Goal: Information Seeking & Learning: Find specific fact

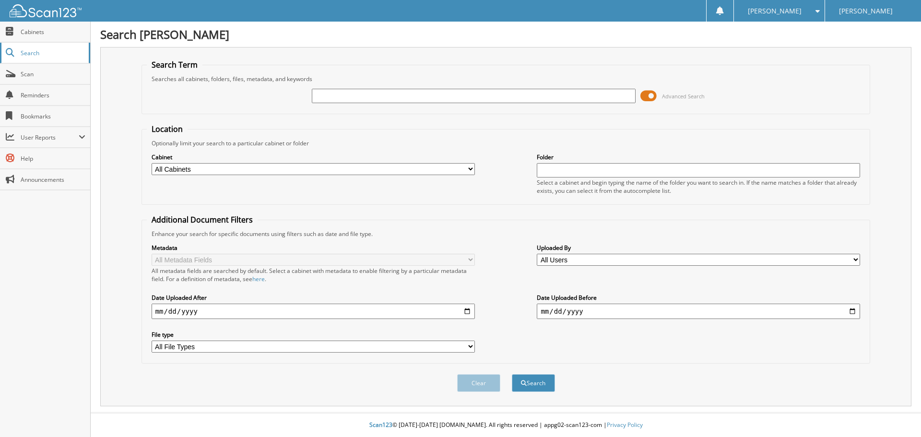
click at [62, 47] on link "Search" at bounding box center [45, 53] width 90 height 21
click at [132, 85] on div "Search Term Searches all cabinets, folders, files, metadata, and keywords Advan…" at bounding box center [505, 226] width 811 height 359
click at [801, 39] on h1 "Search [PERSON_NAME]" at bounding box center [505, 34] width 811 height 16
click at [451, 27] on h1 "Search [PERSON_NAME]" at bounding box center [505, 34] width 811 height 16
click at [728, 85] on div "Advanced Search" at bounding box center [506, 96] width 718 height 26
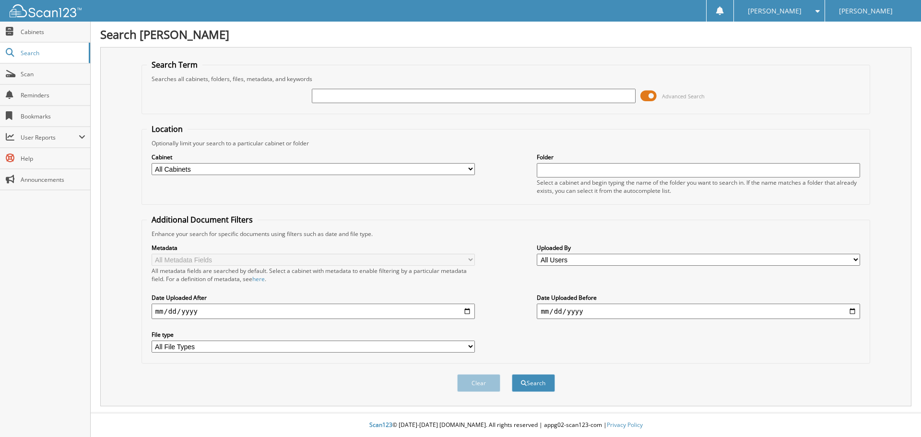
click at [432, 70] on fieldset "Search Term Searches all cabinets, folders, files, metadata, and keywords Advan…" at bounding box center [505, 86] width 729 height 55
click at [358, 80] on div "Searches all cabinets, folders, files, metadata, and keywords" at bounding box center [506, 79] width 718 height 8
click at [412, 77] on div "Searches all cabinets, folders, files, metadata, and keywords" at bounding box center [506, 79] width 718 height 8
click at [581, 34] on h1 "Search [PERSON_NAME]" at bounding box center [505, 34] width 811 height 16
click at [576, 34] on h1 "Search [PERSON_NAME]" at bounding box center [505, 34] width 811 height 16
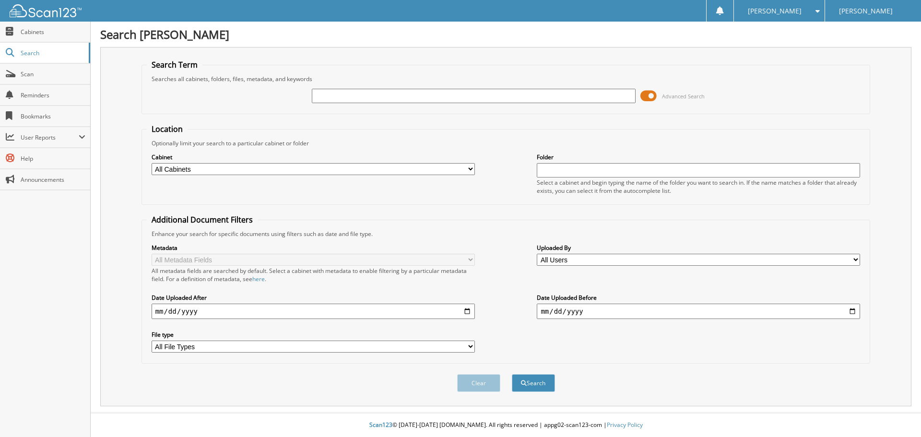
drag, startPoint x: 528, startPoint y: 30, endPoint x: 525, endPoint y: 20, distance: 10.8
click at [527, 25] on div "Search Jim Butler Kia Search Term Searches all cabinets, folders, files, metada…" at bounding box center [506, 218] width 830 height 437
click at [443, 60] on fieldset "Search Term Searches all cabinets, folders, files, metadata, and keywords Advan…" at bounding box center [505, 86] width 729 height 55
click at [586, 40] on h1 "Search [PERSON_NAME]" at bounding box center [505, 34] width 811 height 16
click at [599, 35] on h1 "Search [PERSON_NAME]" at bounding box center [505, 34] width 811 height 16
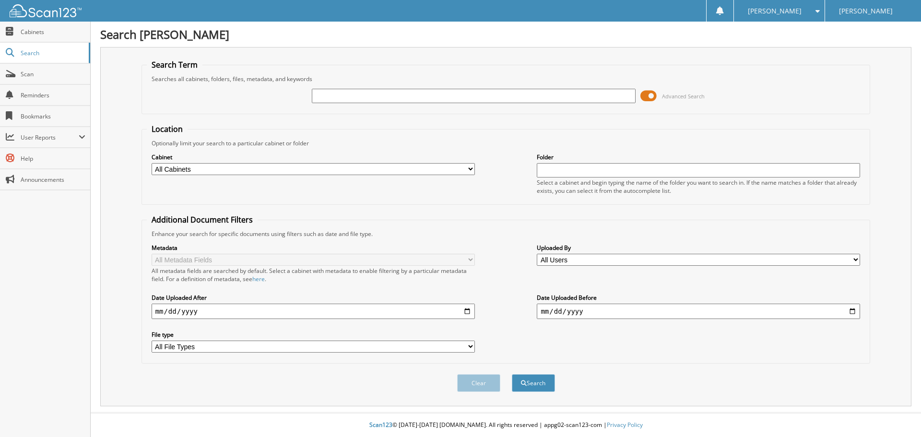
click at [526, 153] on div "Cabinet All Cabinets CAR DEALS CASH RECEIPTS PARTS SEDGWICK CLAIMS SERVICE RO" at bounding box center [506, 173] width 718 height 52
click at [375, 95] on input "text" at bounding box center [473, 96] width 323 height 14
type input "a5495"
click at [512, 374] on button "Search" at bounding box center [533, 383] width 43 height 18
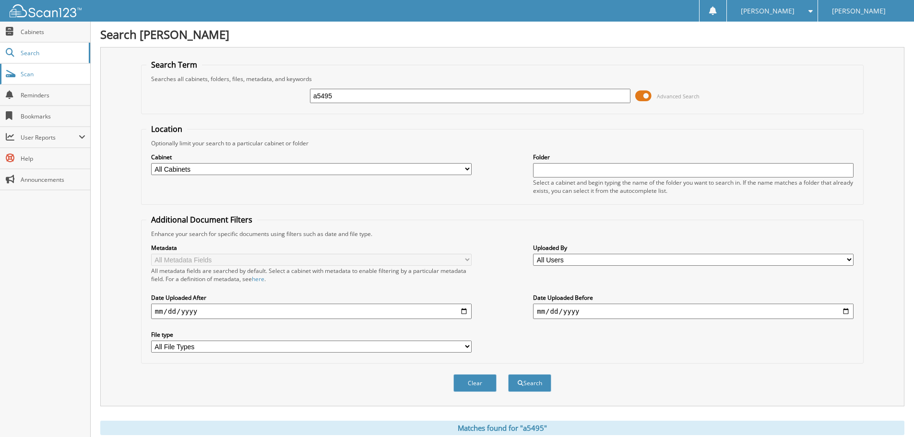
click at [117, 74] on div "Search Term Searches all cabinets, folders, files, metadata, and keywords a5495…" at bounding box center [502, 226] width 804 height 359
type input "k047106a"
click at [508, 374] on button "Search" at bounding box center [529, 383] width 43 height 18
drag, startPoint x: 436, startPoint y: 97, endPoint x: 0, endPoint y: 95, distance: 436.4
click at [161, 84] on div "k047106a Advanced Search" at bounding box center [502, 96] width 712 height 26
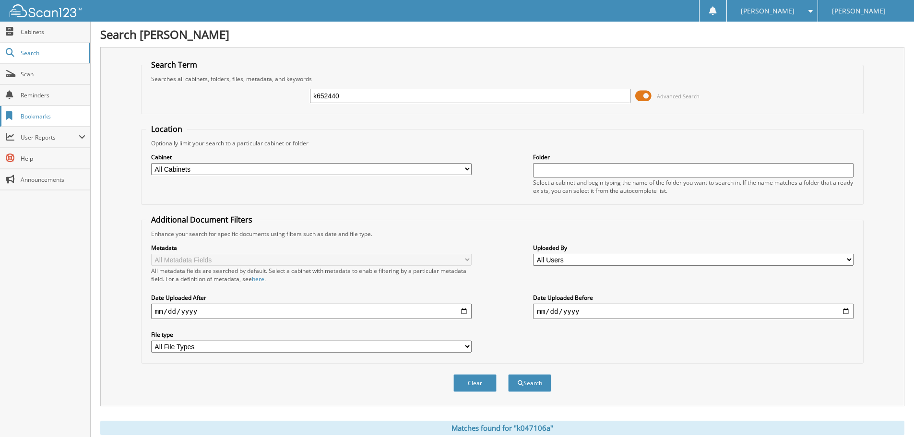
type input "k652440"
click at [508, 374] on button "Search" at bounding box center [529, 383] width 43 height 18
drag, startPoint x: 189, startPoint y: 88, endPoint x: 0, endPoint y: 85, distance: 189.0
click at [59, 86] on body "[PERSON_NAME] Settings Logout [PERSON_NAME] Kia Close Cabinets Search Scan" at bounding box center [457, 354] width 914 height 709
type input "k090520a"
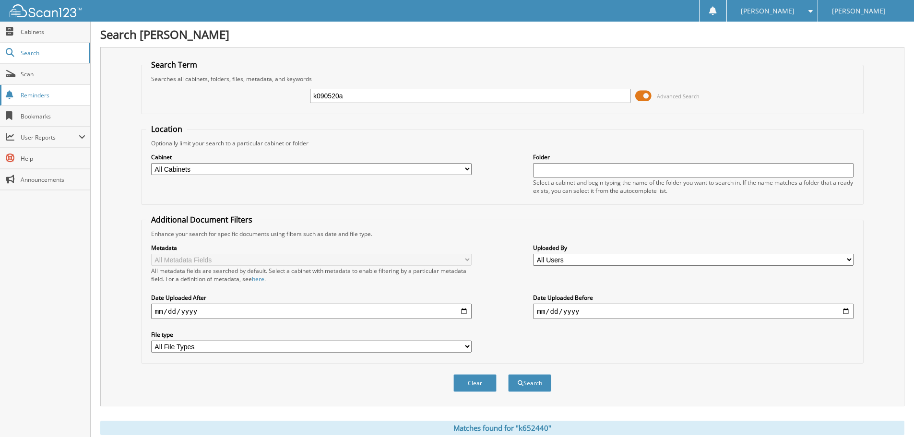
click at [508, 374] on button "Search" at bounding box center [529, 383] width 43 height 18
drag, startPoint x: 355, startPoint y: 97, endPoint x: 0, endPoint y: 105, distance: 355.0
click at [16, 100] on body "[PERSON_NAME] Settings Logout [PERSON_NAME] Kia Close Cabinets Search Scan" at bounding box center [457, 394] width 914 height 789
type input "k103511"
click at [508, 374] on button "Search" at bounding box center [529, 383] width 43 height 18
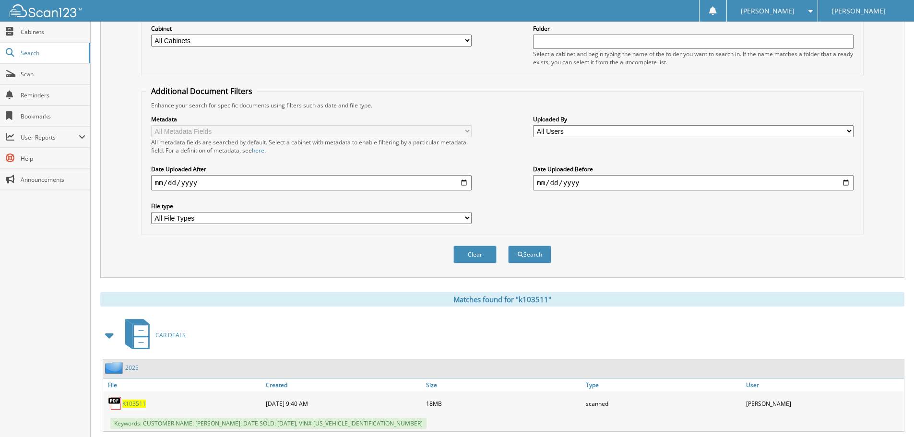
scroll to position [33, 0]
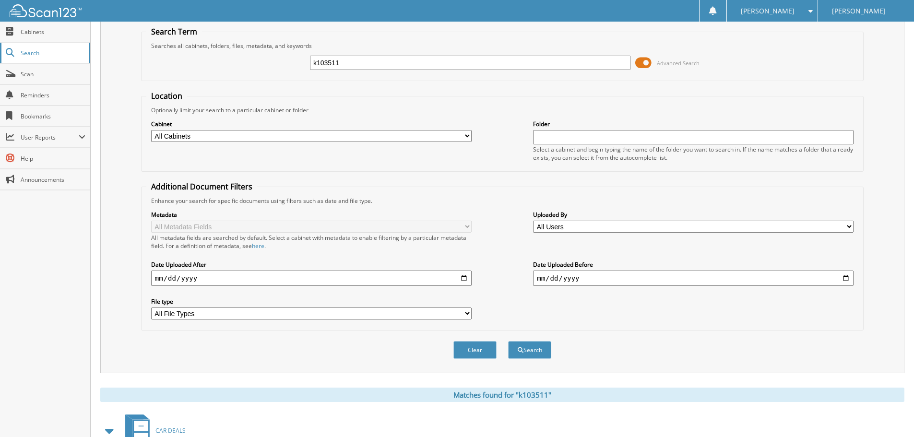
drag, startPoint x: 418, startPoint y: 67, endPoint x: 0, endPoint y: 58, distance: 418.3
click at [0, 77] on body "[PERSON_NAME] Settings Logout [PERSON_NAME] Kia Close Cabinets Search Scan" at bounding box center [457, 321] width 914 height 709
type input "k536876a"
click at [508, 341] on button "Search" at bounding box center [529, 350] width 43 height 18
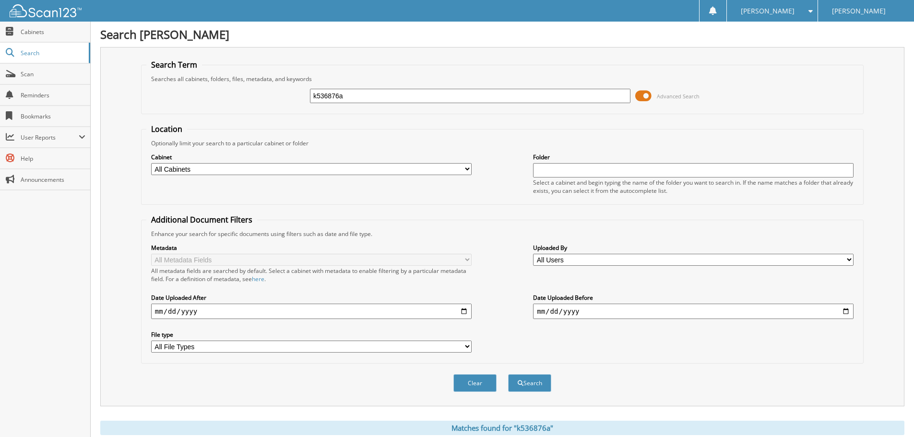
click at [132, 137] on div "Search Term Searches all cabinets, folders, files, metadata, and keywords k5368…" at bounding box center [502, 226] width 804 height 359
type input "k"
type input "k341167a"
click at [508, 374] on button "Search" at bounding box center [529, 383] width 43 height 18
drag, startPoint x: 352, startPoint y: 96, endPoint x: 94, endPoint y: 51, distance: 261.9
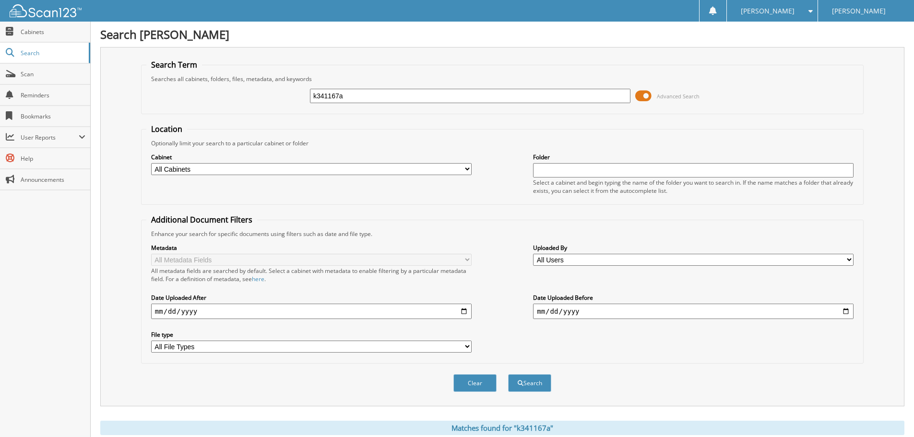
click at [144, 75] on fieldset "Search Term Searches all cabinets, folders, files, metadata, and keywords k3411…" at bounding box center [502, 86] width 722 height 55
type input "k336225"
click at [508, 374] on button "Search" at bounding box center [529, 383] width 43 height 18
drag, startPoint x: 323, startPoint y: 97, endPoint x: 116, endPoint y: 102, distance: 207.7
click at [118, 106] on div "Search Term Searches all cabinets, folders, files, metadata, and keywords k3362…" at bounding box center [502, 226] width 804 height 359
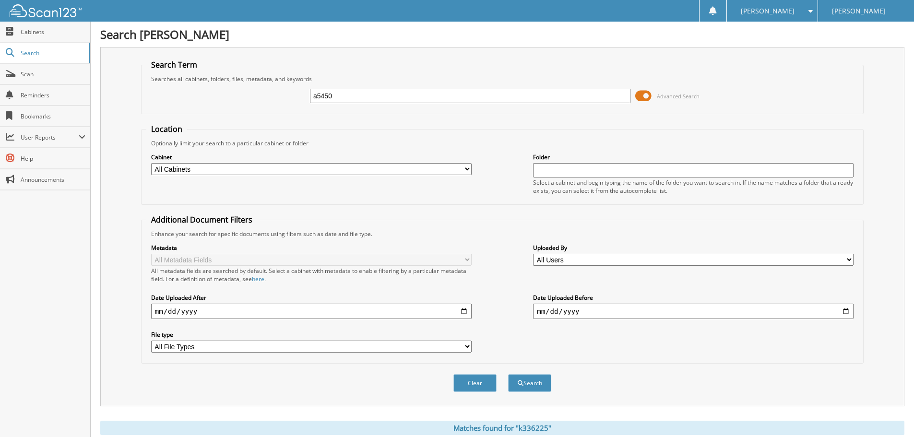
type input "a5450"
click at [508, 374] on button "Search" at bounding box center [529, 383] width 43 height 18
click at [160, 38] on div "Search Jim Butler Kia Search Term Searches all cabinets, folders, files, metada…" at bounding box center [502, 374] width 823 height 749
type input "k635328"
click at [508, 374] on button "Search" at bounding box center [529, 383] width 43 height 18
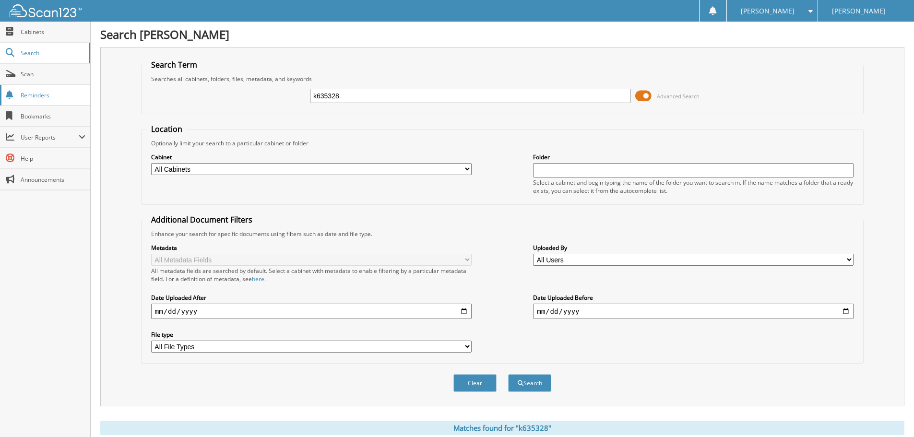
drag, startPoint x: 425, startPoint y: 102, endPoint x: 0, endPoint y: 105, distance: 424.9
click at [0, 103] on body "Ashley G. Settings Logout Jim Butler Kia Close Cabinets Search Scan" at bounding box center [457, 354] width 914 height 709
type input "k652981"
click at [508, 374] on button "Search" at bounding box center [529, 383] width 43 height 18
click at [191, 86] on div "k652981 Advanced Search" at bounding box center [502, 96] width 712 height 26
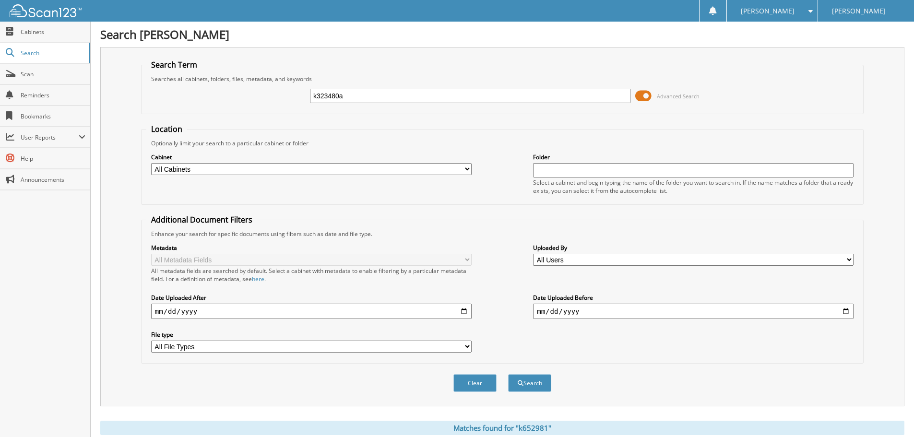
type input "k323480a"
click at [508, 374] on button "Search" at bounding box center [529, 383] width 43 height 18
drag, startPoint x: 399, startPoint y: 100, endPoint x: 0, endPoint y: 71, distance: 400.5
click at [137, 75] on div "Search Term Searches all cabinets, folders, files, metadata, and keywords k3234…" at bounding box center [502, 226] width 804 height 359
type input "k369622"
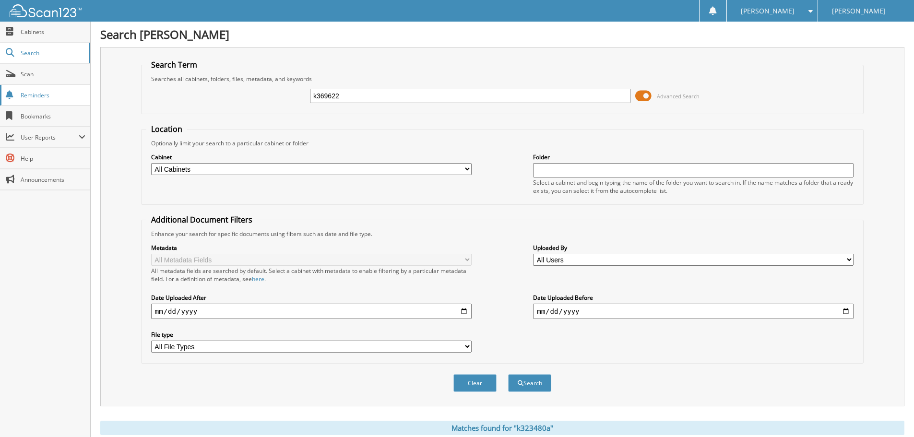
click at [508, 374] on button "Search" at bounding box center [529, 383] width 43 height 18
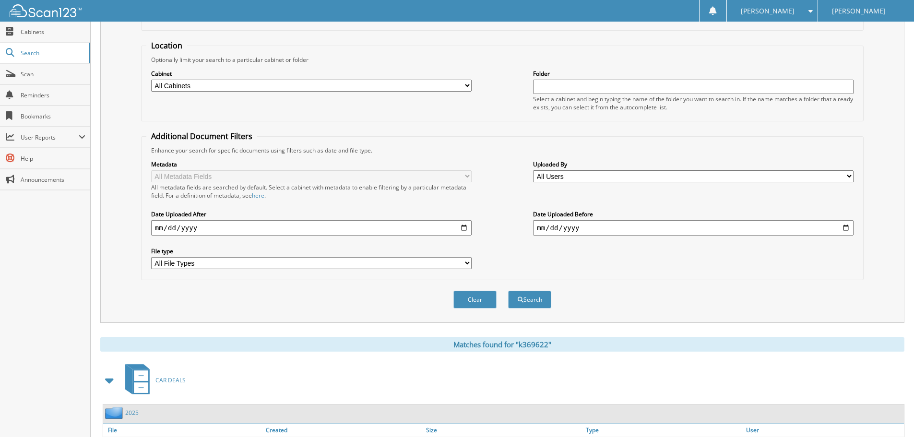
scroll to position [33, 0]
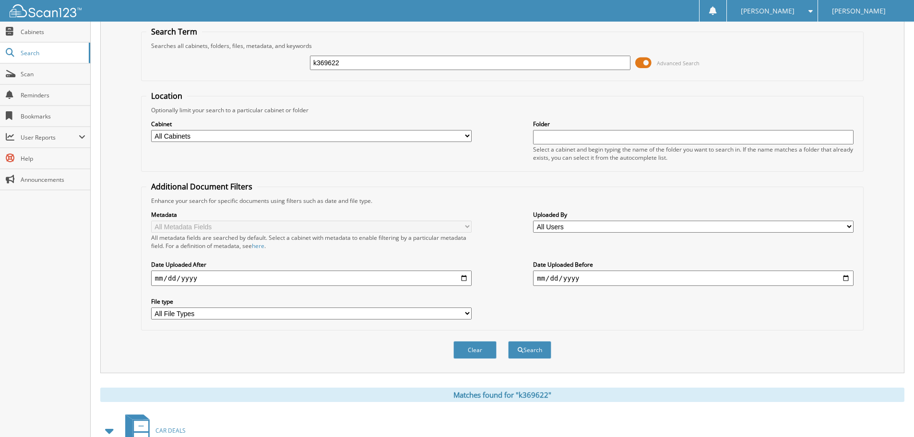
drag, startPoint x: 310, startPoint y: 70, endPoint x: 176, endPoint y: 49, distance: 135.5
click at [190, 53] on div "k369622 Advanced Search" at bounding box center [502, 63] width 712 height 26
type input "a5526"
click at [508, 341] on button "Search" at bounding box center [529, 350] width 43 height 18
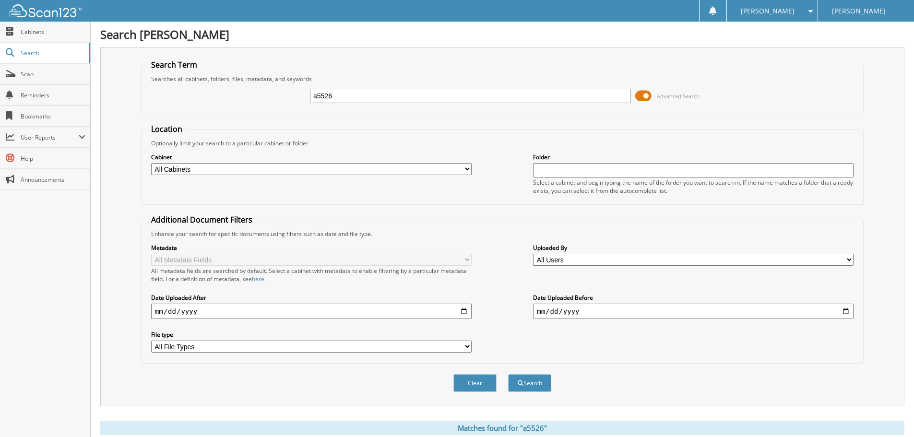
drag, startPoint x: 411, startPoint y: 90, endPoint x: 213, endPoint y: 101, distance: 198.8
click at [211, 99] on div "a5526 Advanced Search" at bounding box center [502, 96] width 712 height 26
type input "a5465"
click at [508, 374] on button "Search" at bounding box center [529, 383] width 43 height 18
drag, startPoint x: 437, startPoint y: 95, endPoint x: 0, endPoint y: 137, distance: 439.4
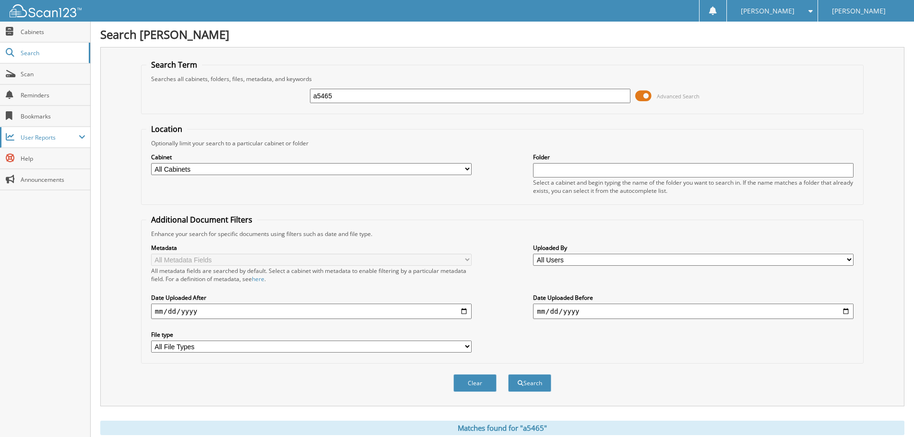
click at [142, 129] on form "Search Term Searches all cabinets, folders, files, metadata, and keywords a5465…" at bounding box center [502, 230] width 722 height 343
type input "k072760"
click at [508, 374] on button "Search" at bounding box center [529, 383] width 43 height 18
drag, startPoint x: 395, startPoint y: 97, endPoint x: 0, endPoint y: 139, distance: 396.9
click at [156, 97] on div "k072760 Advanced Search" at bounding box center [502, 96] width 712 height 26
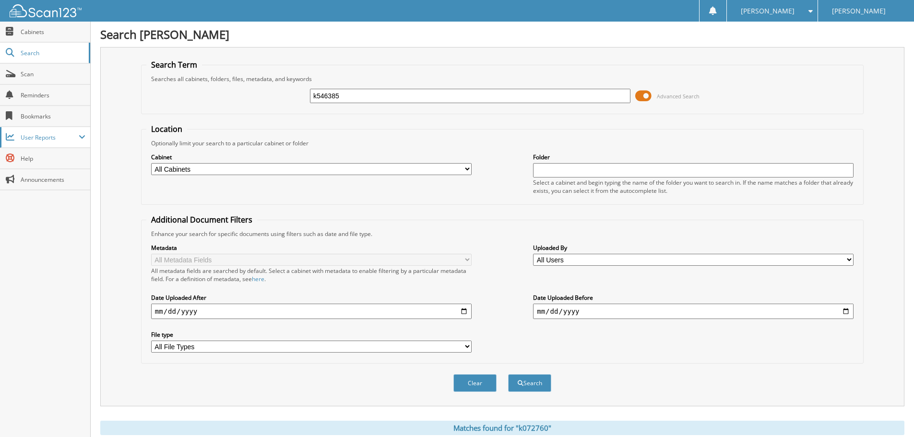
type input "k546385"
click at [508, 374] on button "Search" at bounding box center [529, 383] width 43 height 18
drag, startPoint x: 406, startPoint y: 93, endPoint x: 251, endPoint y: 93, distance: 155.4
click at [251, 93] on div "k546385 Advanced Search" at bounding box center [502, 96] width 712 height 26
type input "a5470"
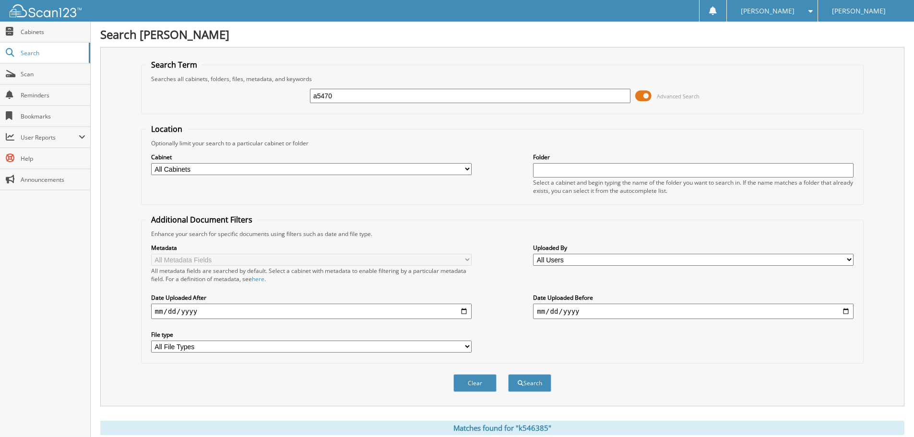
click at [508, 374] on button "Search" at bounding box center [529, 383] width 43 height 18
drag, startPoint x: 366, startPoint y: 93, endPoint x: 0, endPoint y: 48, distance: 368.6
click at [183, 76] on fieldset "Search Term Searches all cabinets, folders, files, metadata, and keywords a5470…" at bounding box center [502, 86] width 722 height 55
type input "k640862"
click at [508, 374] on button "Search" at bounding box center [529, 383] width 43 height 18
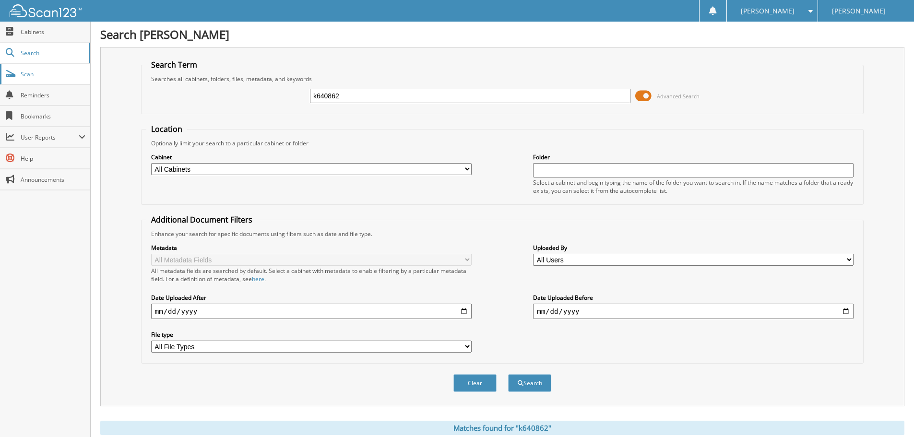
drag, startPoint x: 163, startPoint y: 77, endPoint x: 0, endPoint y: 76, distance: 163.1
click at [0, 76] on body "[PERSON_NAME] Settings Logout [PERSON_NAME] Kia Close Cabinets Search Scan" at bounding box center [457, 374] width 914 height 749
click at [435, 76] on div "Searches all cabinets, folders, files, metadata, and keywords" at bounding box center [502, 79] width 712 height 8
click at [756, 43] on div "Search [PERSON_NAME] Search Term Searches all cabinets, folders, files, metadat…" at bounding box center [502, 374] width 823 height 749
